Goal: Task Accomplishment & Management: Manage account settings

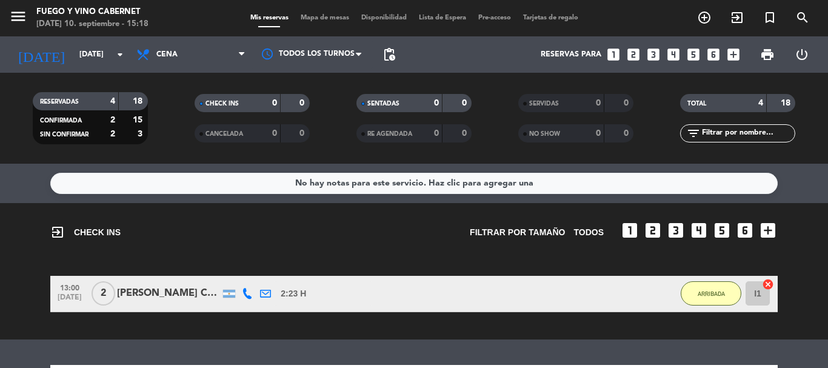
scroll to position [61, 0]
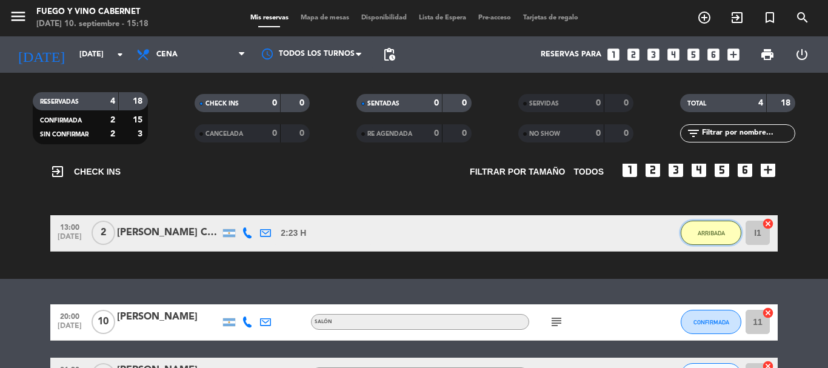
click at [715, 228] on button "ARRIBADA" at bounding box center [711, 233] width 61 height 24
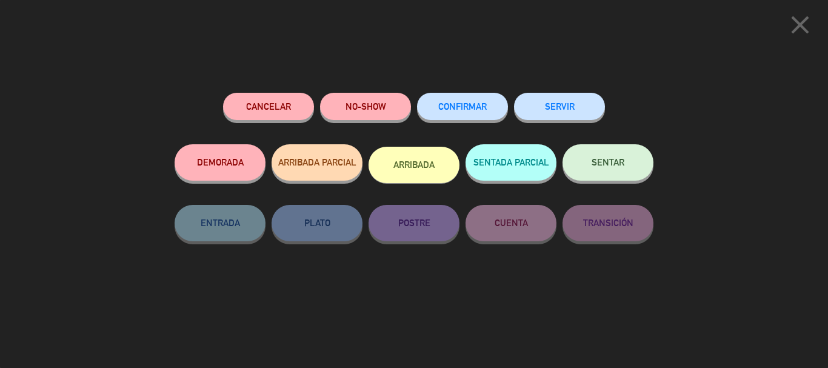
click at [613, 162] on span "SENTAR" at bounding box center [607, 162] width 33 height 10
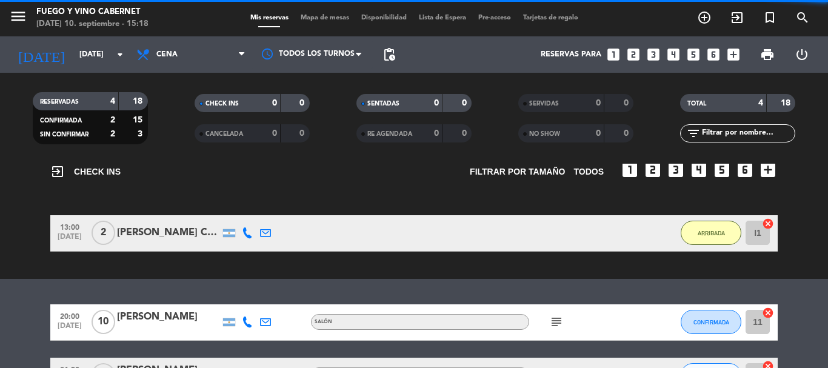
scroll to position [0, 0]
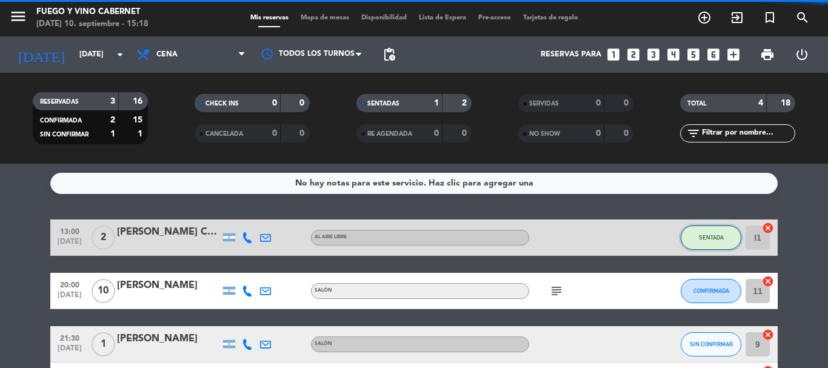
click at [707, 248] on button "SENTADA" at bounding box center [711, 237] width 61 height 24
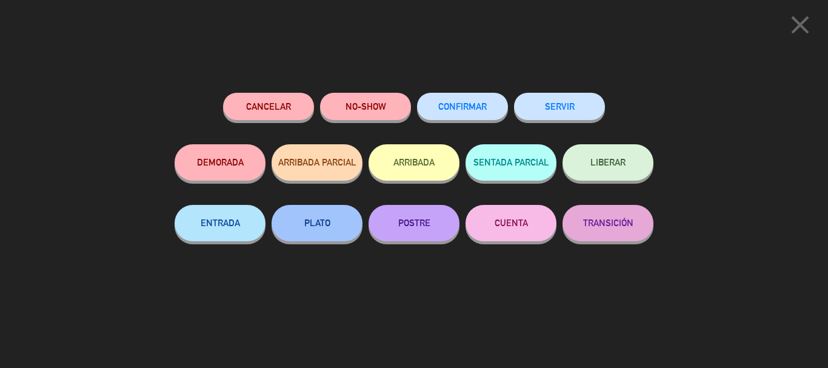
click at [533, 225] on button "CUENTA" at bounding box center [510, 223] width 91 height 36
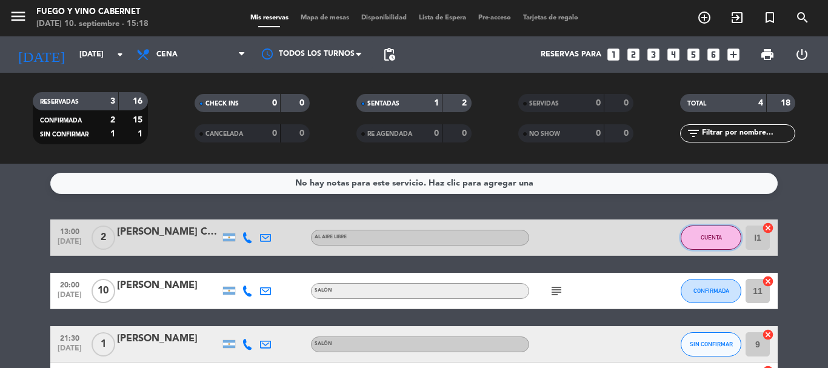
click at [718, 228] on button "CUENTA" at bounding box center [711, 237] width 61 height 24
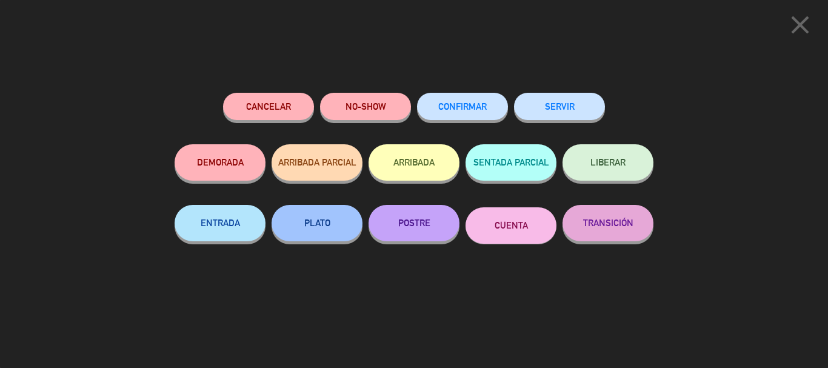
click at [603, 222] on button "TRANSICIÓN" at bounding box center [607, 223] width 91 height 36
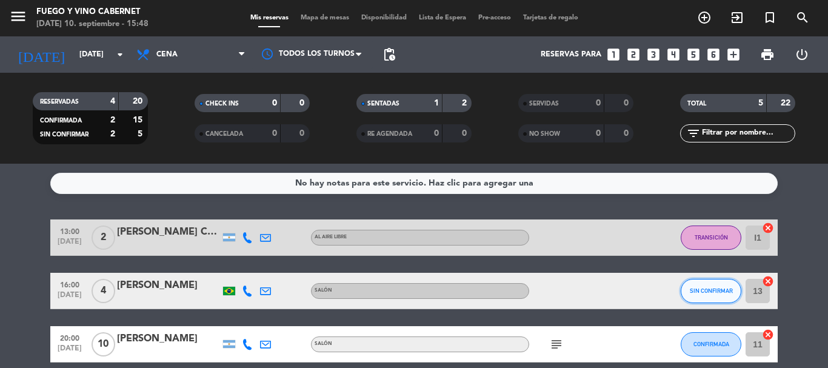
click at [691, 299] on button "SIN CONFIRMAR" at bounding box center [711, 291] width 61 height 24
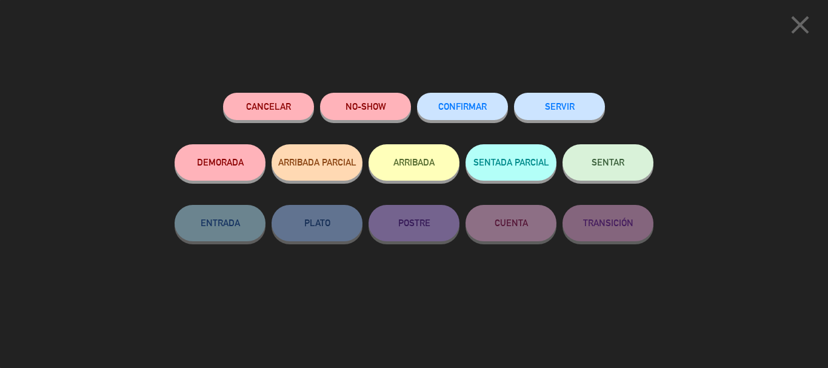
click at [349, 105] on button "NO-SHOW" at bounding box center [365, 106] width 91 height 27
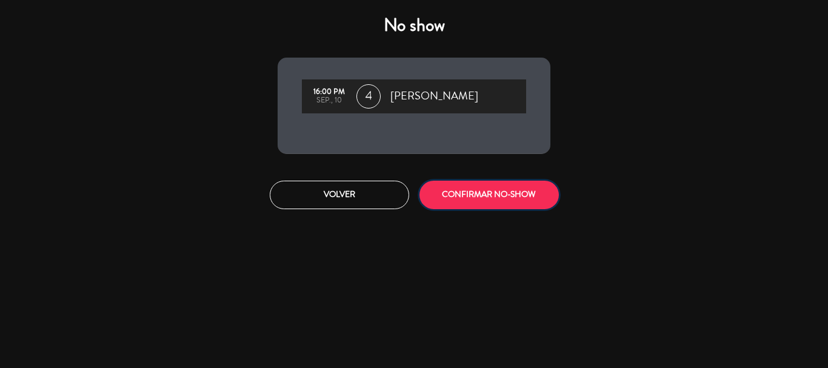
click at [483, 184] on button "CONFIRMAR NO-SHOW" at bounding box center [488, 195] width 139 height 28
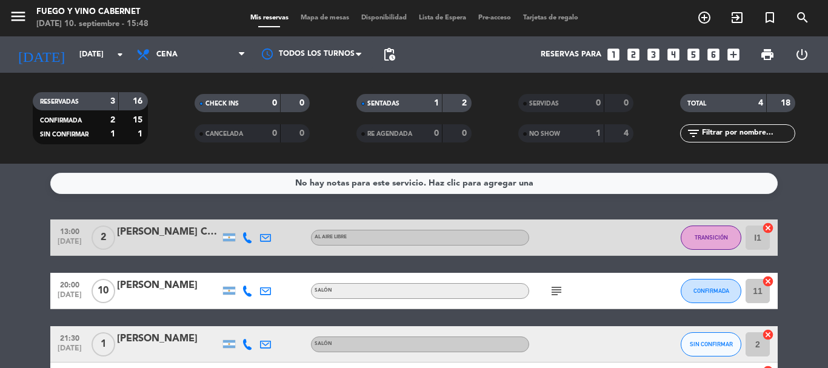
click at [65, 135] on span "SIN CONFIRMAR" at bounding box center [64, 135] width 48 height 6
click at [76, 119] on span "CONFIRMADA" at bounding box center [61, 121] width 42 height 6
click at [95, 100] on div "3" at bounding box center [103, 102] width 24 height 14
click at [128, 110] on div "RESERVADAS 3 16" at bounding box center [90, 101] width 115 height 18
click at [135, 116] on strong "15" at bounding box center [139, 120] width 12 height 8
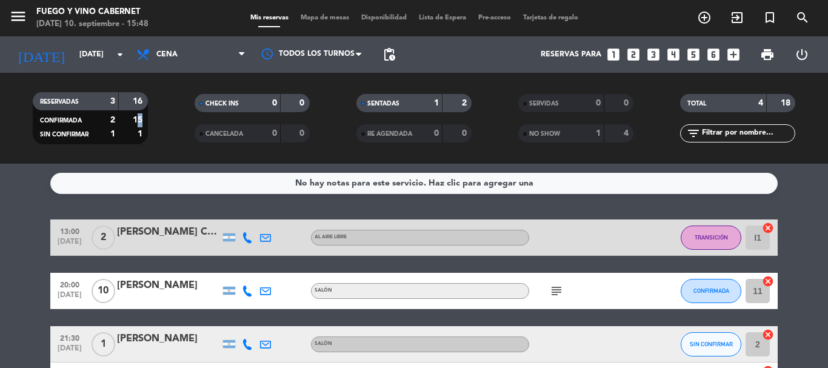
click at [138, 121] on strong "15" at bounding box center [139, 120] width 12 height 8
drag, startPoint x: 118, startPoint y: 121, endPoint x: 107, endPoint y: 122, distance: 10.4
click at [115, 122] on div "CONFIRMADA 2 15" at bounding box center [90, 120] width 109 height 14
click at [107, 122] on div "2" at bounding box center [103, 120] width 24 height 14
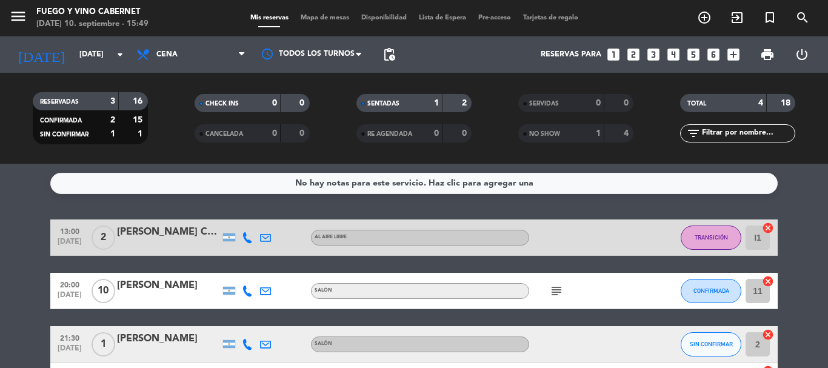
click at [719, 97] on div "TOTAL" at bounding box center [711, 103] width 56 height 14
click at [773, 103] on div "18" at bounding box center [781, 103] width 23 height 14
click at [718, 238] on span "TRANSICIÓN" at bounding box center [711, 237] width 33 height 7
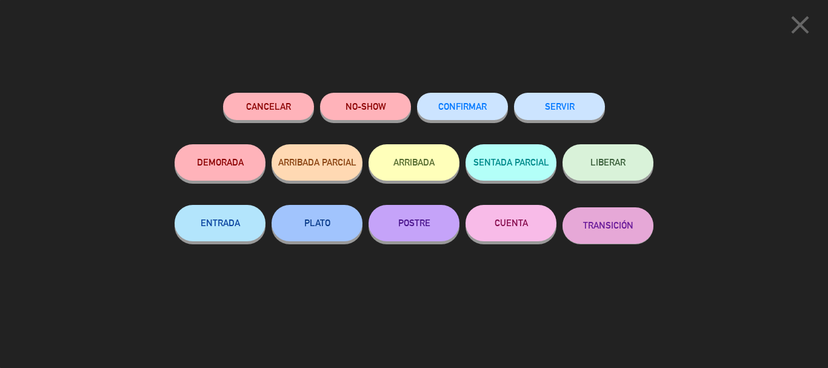
click at [733, 239] on div "close Cancelar NO-SHOW CONFIRMAR SERVIR DEMORADA ARRIBADA PARCIAL ARRIBADA SENT…" at bounding box center [414, 184] width 828 height 368
click at [795, 34] on icon "close" at bounding box center [800, 25] width 30 height 30
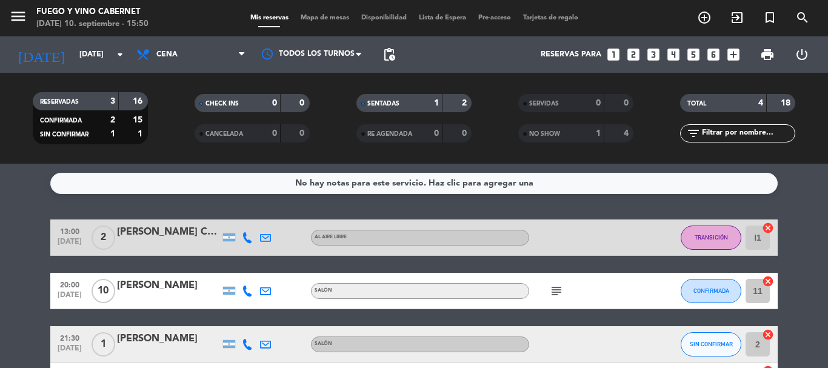
click at [64, 99] on span "RESERVADAS" at bounding box center [59, 102] width 39 height 6
click at [65, 99] on span "RESERVADAS" at bounding box center [59, 102] width 39 height 6
click at [127, 101] on div "16" at bounding box center [133, 102] width 23 height 14
click at [138, 101] on strong "16" at bounding box center [139, 101] width 12 height 8
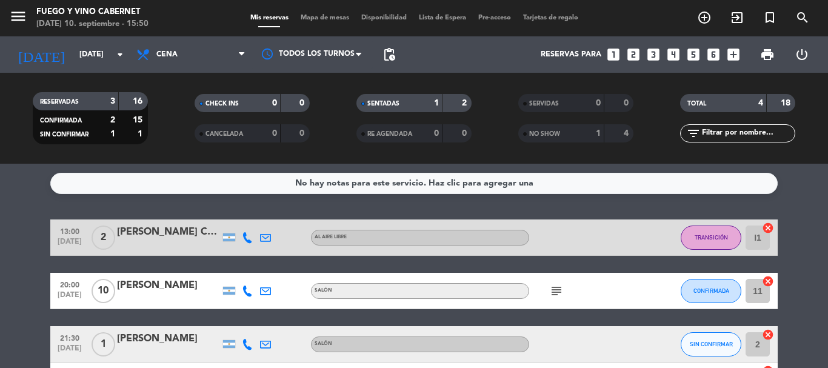
click at [87, 116] on div "CONFIRMADA" at bounding box center [64, 120] width 56 height 14
click at [114, 119] on strong "2" at bounding box center [112, 120] width 5 height 8
drag, startPoint x: 139, startPoint y: 118, endPoint x: 146, endPoint y: 118, distance: 6.7
click at [142, 118] on strong "15" at bounding box center [139, 120] width 12 height 8
click at [129, 127] on div "1" at bounding box center [133, 134] width 23 height 14
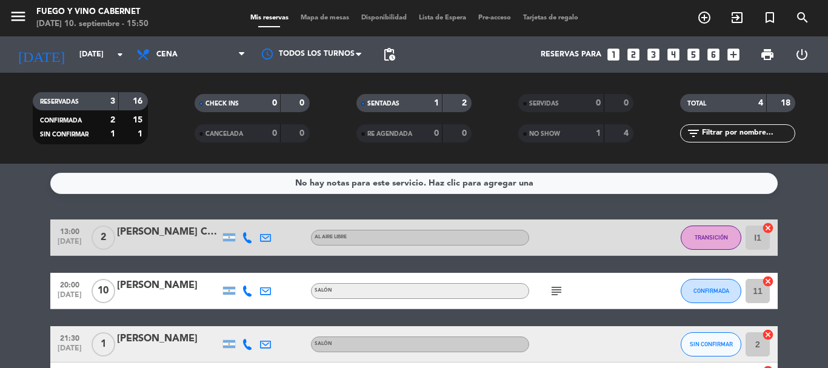
click at [108, 127] on div "1" at bounding box center [103, 134] width 24 height 14
click at [185, 59] on span "Cena" at bounding box center [190, 54] width 121 height 27
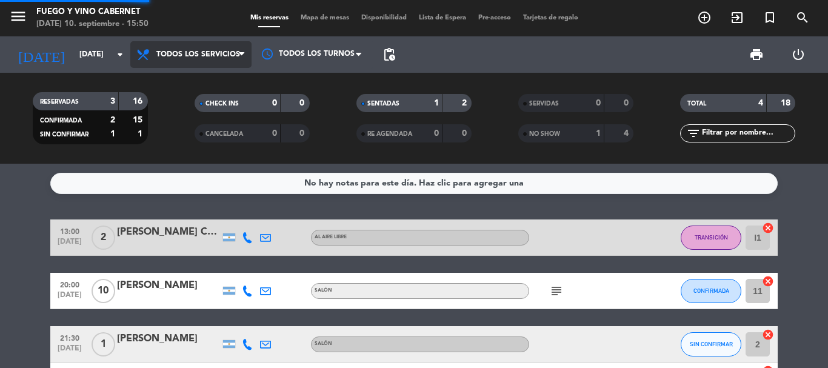
click at [187, 84] on div "menu Fuego y Vino Cabernet [DATE] 10. septiembre - 15:50 Mis reservas Mapa de m…" at bounding box center [414, 82] width 828 height 164
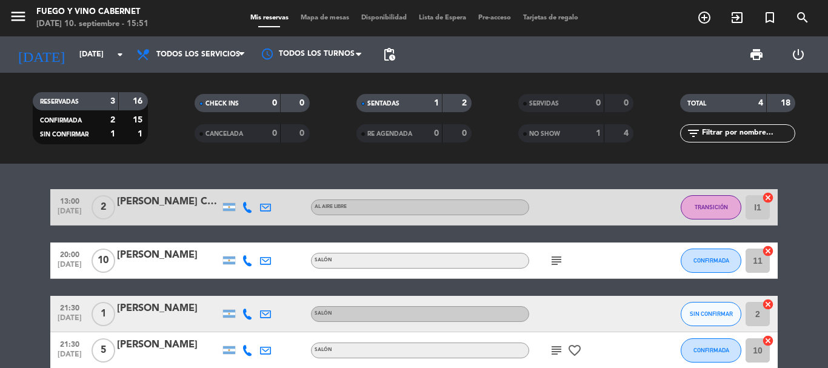
click at [108, 116] on div "2" at bounding box center [103, 120] width 24 height 14
click at [135, 118] on strong "15" at bounding box center [139, 120] width 12 height 8
click at [137, 119] on strong "15" at bounding box center [139, 120] width 12 height 8
click at [141, 130] on strong "1" at bounding box center [141, 134] width 7 height 8
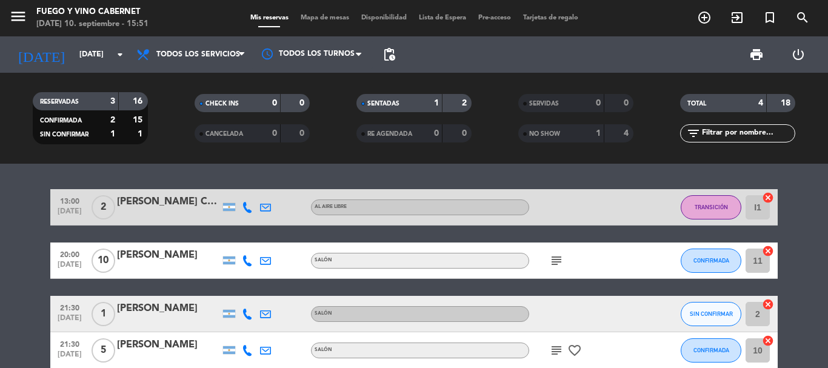
click at [107, 142] on div "CONFIRMADA 2 15 SIN CONFIRMAR 1 1" at bounding box center [90, 122] width 115 height 43
drag, startPoint x: 107, startPoint y: 141, endPoint x: 139, endPoint y: 90, distance: 60.5
click at [107, 140] on div "CONFIRMADA 2 15 SIN CONFIRMAR 1 1" at bounding box center [90, 122] width 115 height 43
click at [761, 96] on div "4" at bounding box center [751, 103] width 24 height 14
click at [763, 100] on div "TOTAL 4 18" at bounding box center [737, 103] width 115 height 18
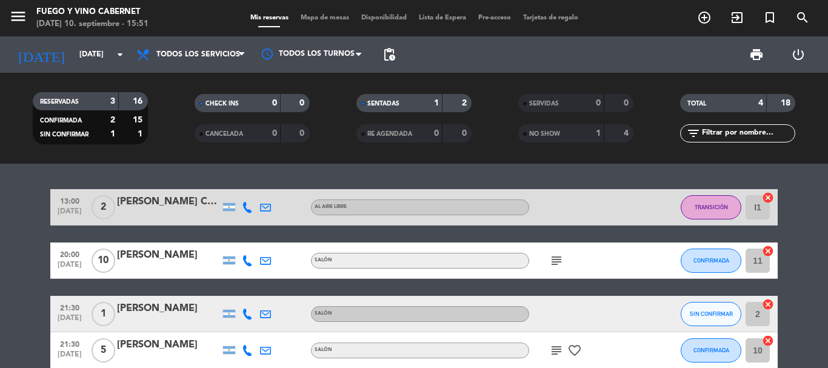
click at [781, 100] on strong "18" at bounding box center [787, 103] width 12 height 8
drag, startPoint x: 418, startPoint y: 98, endPoint x: 457, endPoint y: 104, distance: 39.9
click at [424, 101] on div "1" at bounding box center [427, 103] width 24 height 14
click at [458, 104] on div "2" at bounding box center [456, 103] width 23 height 14
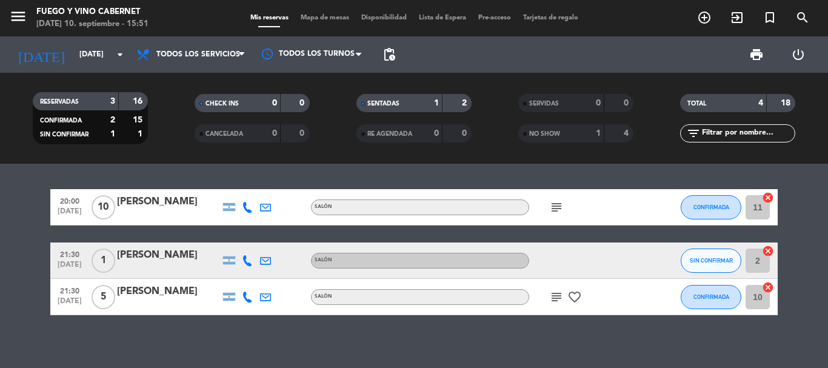
click at [290, 106] on div "0" at bounding box center [295, 103] width 23 height 14
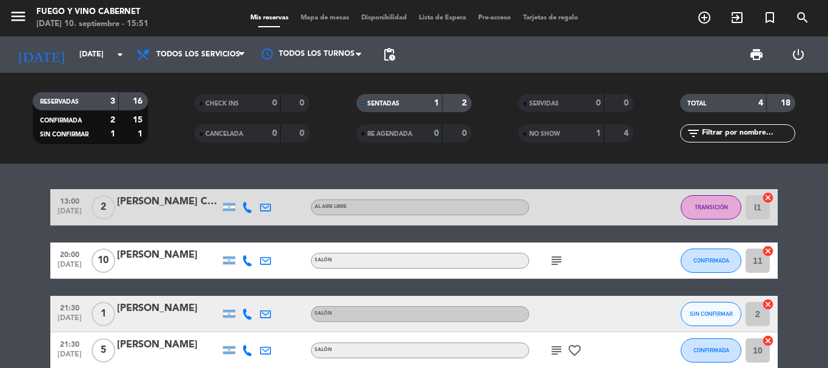
click at [85, 99] on div "RESERVADAS" at bounding box center [64, 102] width 56 height 14
click at [129, 113] on div "15" at bounding box center [133, 120] width 23 height 14
click at [126, 121] on div "15" at bounding box center [133, 120] width 23 height 14
drag, startPoint x: 95, startPoint y: 131, endPoint x: 81, endPoint y: 131, distance: 14.5
click at [93, 131] on div "1" at bounding box center [103, 134] width 24 height 14
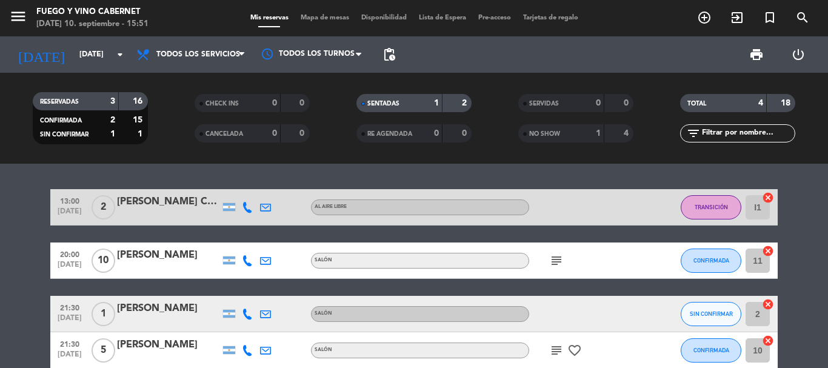
click at [72, 133] on span "SIN CONFIRMAR" at bounding box center [64, 135] width 48 height 6
click at [314, 42] on div at bounding box center [312, 54] width 121 height 27
click at [253, 47] on div at bounding box center [312, 54] width 121 height 27
click at [227, 50] on span "Todos los servicios" at bounding box center [198, 54] width 84 height 8
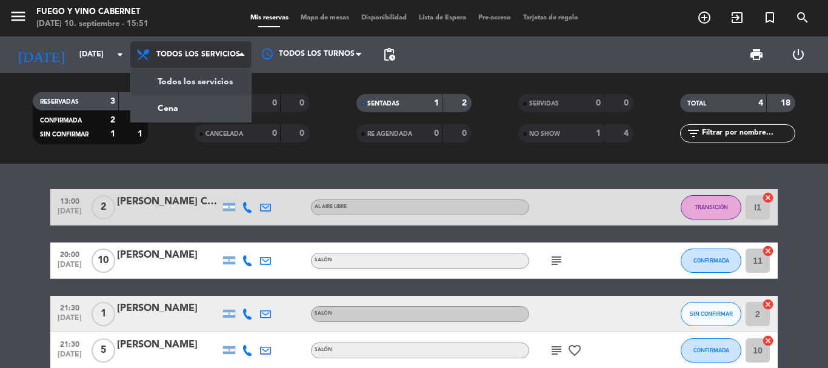
click at [227, 50] on span "Todos los servicios" at bounding box center [198, 54] width 84 height 8
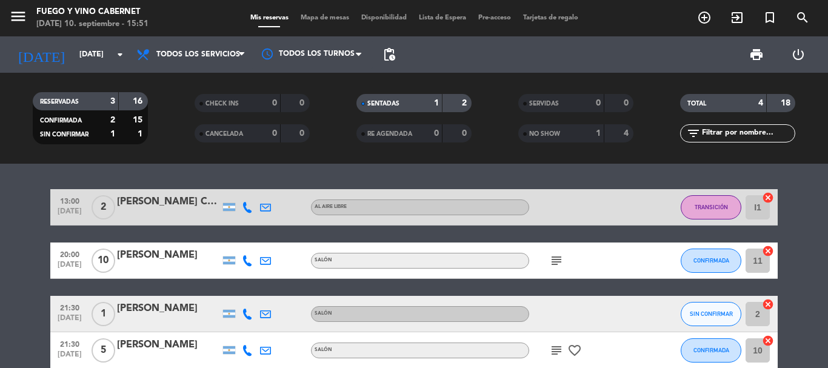
click at [213, 25] on div "menu Fuego y Vino Cabernet [DATE] 10. septiembre - 15:51 Mis reservas Mapa de m…" at bounding box center [414, 18] width 828 height 36
